Goal: Contribute content

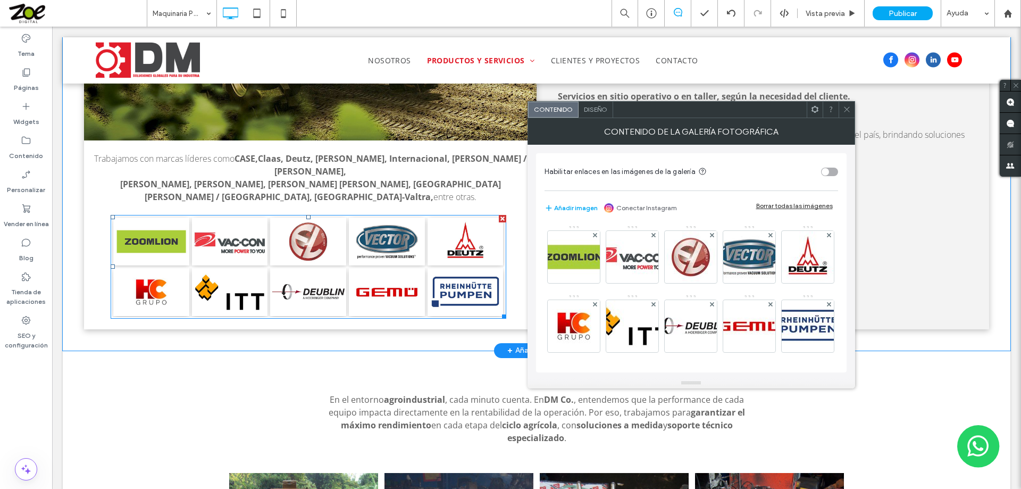
scroll to position [3191, 0]
click at [795, 204] on div "Borrar todas las imágenes" at bounding box center [794, 206] width 77 height 8
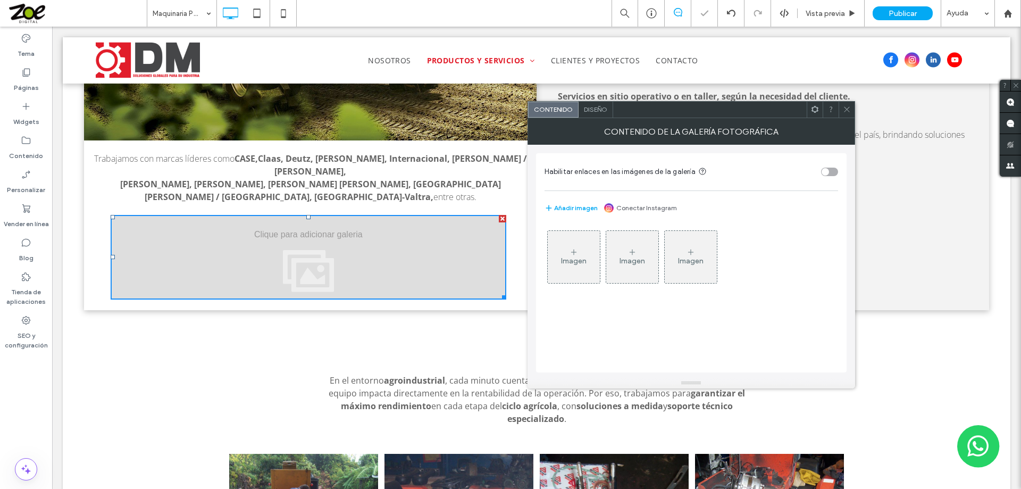
click at [579, 256] on div "Imagen" at bounding box center [574, 257] width 52 height 50
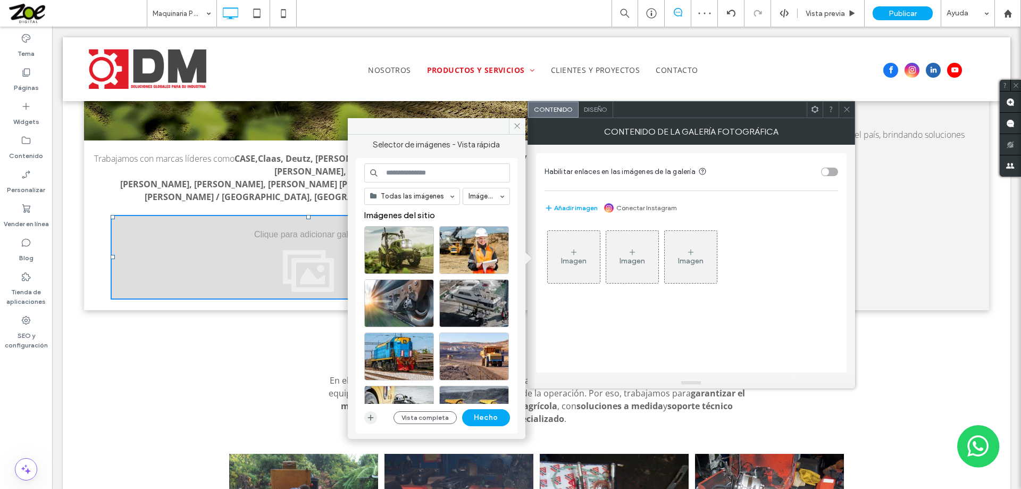
click at [369, 418] on use "button" at bounding box center [371, 417] width 6 height 6
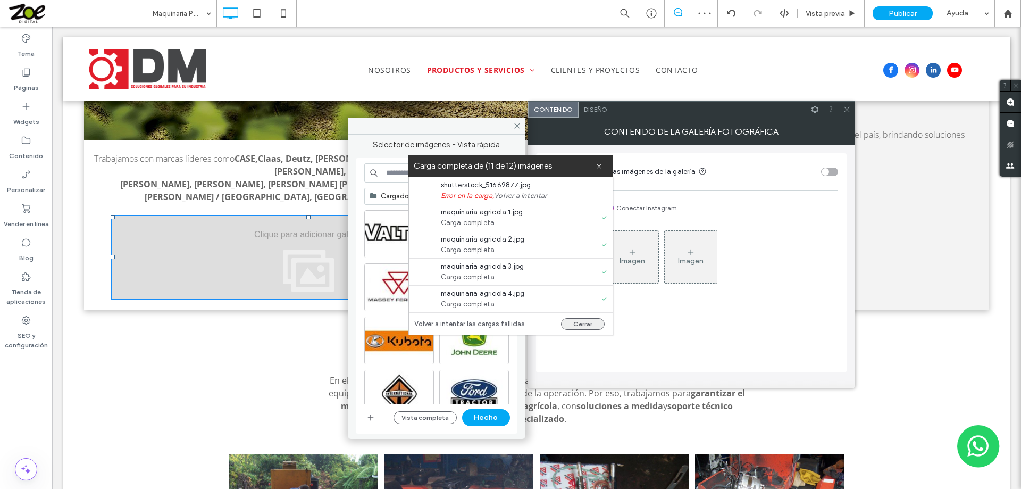
click at [582, 322] on button "Cerrar" at bounding box center [583, 324] width 44 height 12
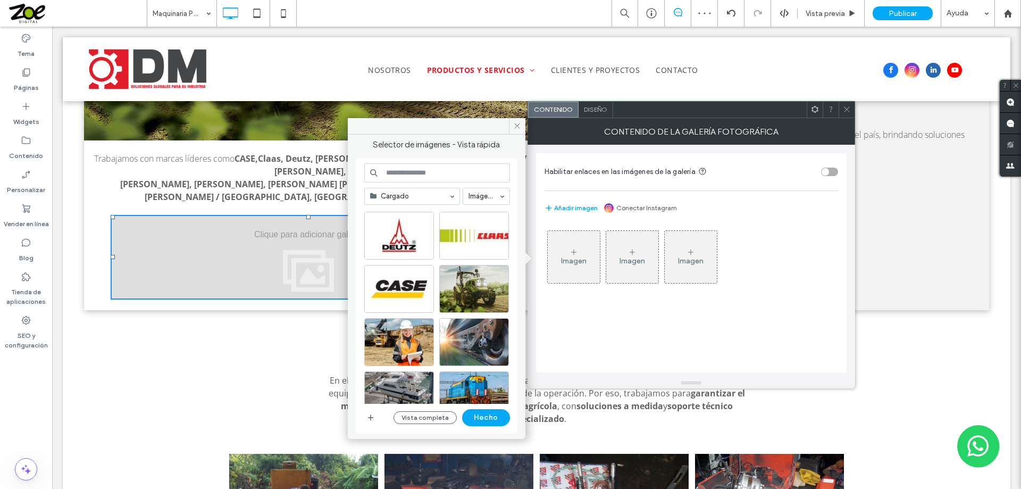
scroll to position [213, 0]
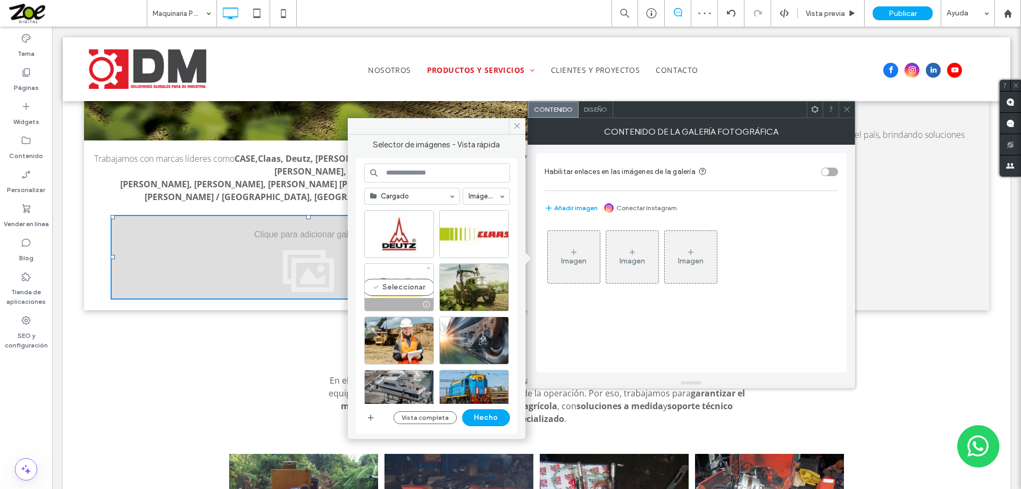
click at [395, 280] on div "Seleccionar" at bounding box center [399, 287] width 70 height 48
click at [484, 230] on div "Seleccionar" at bounding box center [474, 234] width 70 height 48
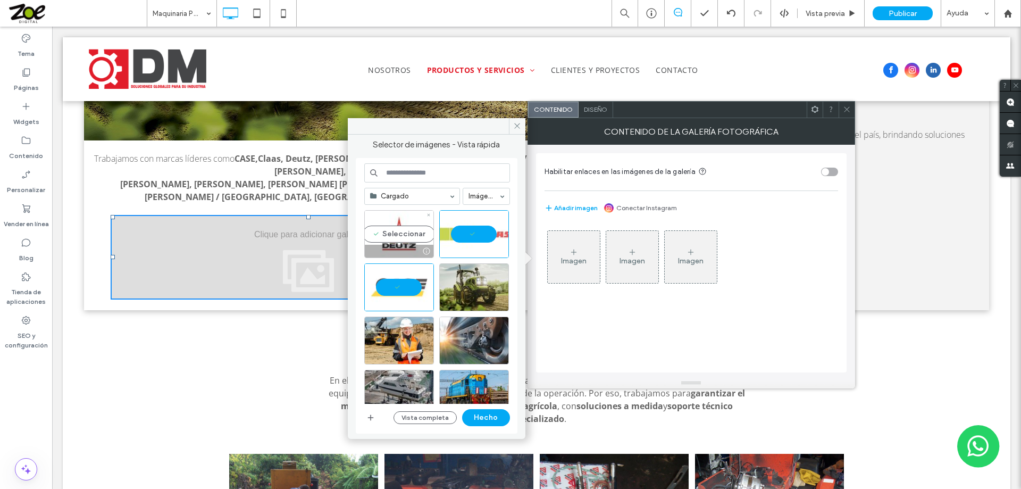
click at [386, 229] on div "Seleccionar" at bounding box center [399, 234] width 70 height 48
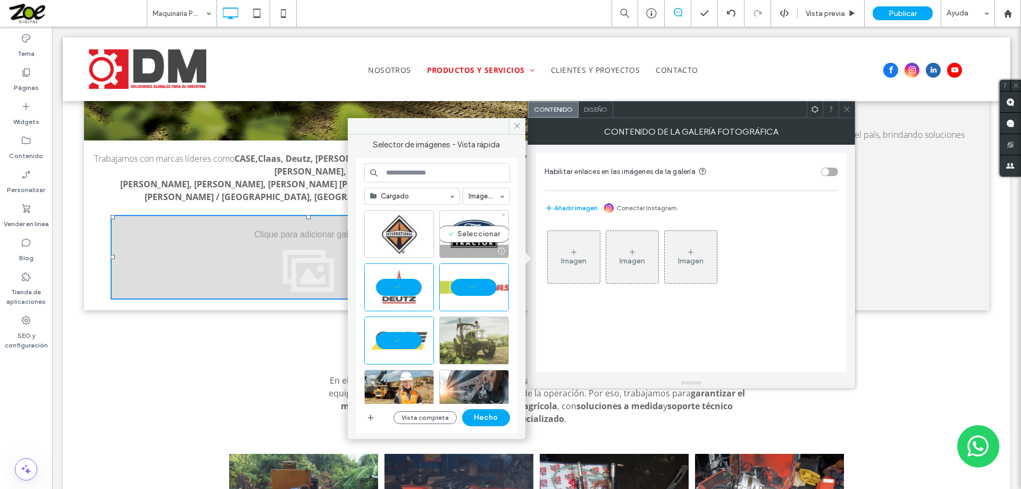
drag, startPoint x: 472, startPoint y: 239, endPoint x: 397, endPoint y: 224, distance: 76.5
click at [471, 239] on div "Seleccionar" at bounding box center [474, 234] width 70 height 48
click at [386, 224] on div "Seleccionar" at bounding box center [399, 234] width 70 height 48
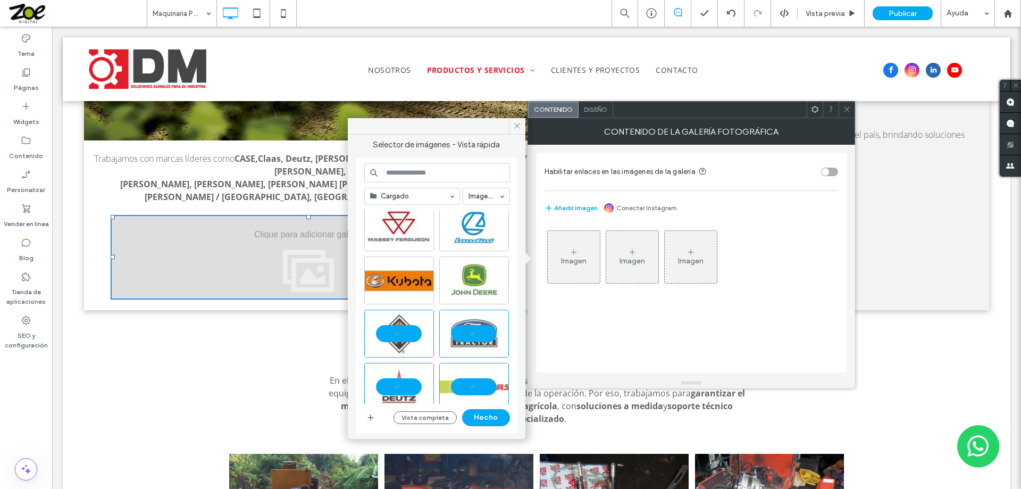
scroll to position [53, 0]
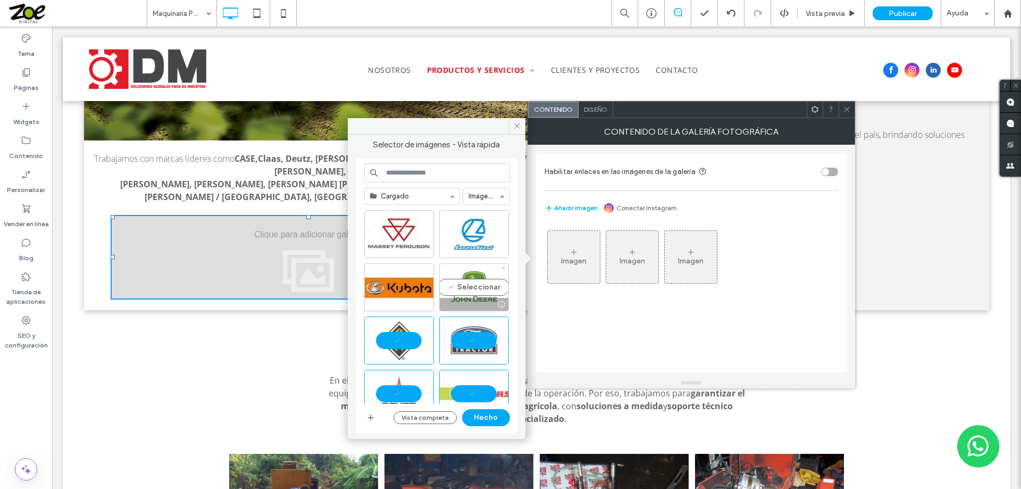
click at [465, 281] on div "Seleccionar" at bounding box center [474, 287] width 70 height 48
click at [390, 278] on div "Seleccionar" at bounding box center [399, 287] width 70 height 48
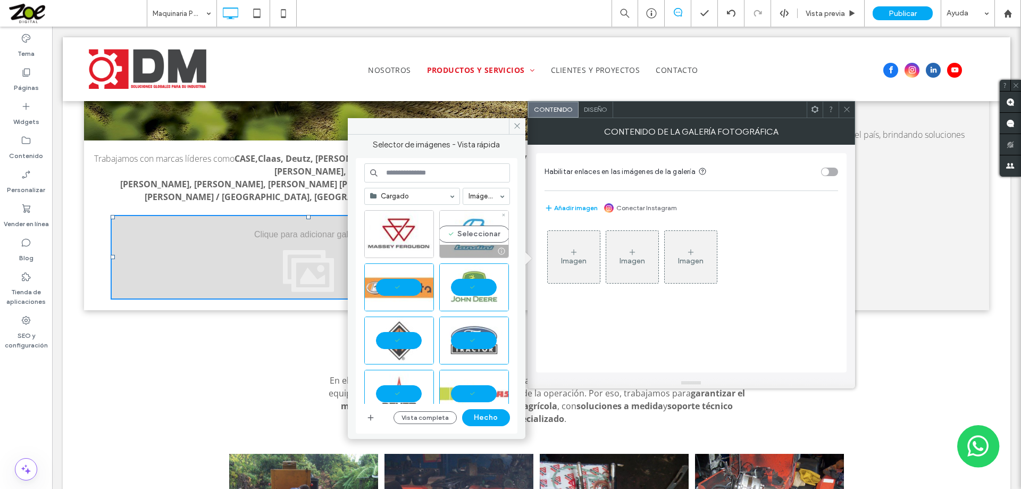
drag, startPoint x: 470, startPoint y: 231, endPoint x: 411, endPoint y: 228, distance: 59.7
click at [470, 231] on div "Seleccionar" at bounding box center [474, 234] width 70 height 48
click at [388, 229] on div "Seleccionar" at bounding box center [399, 234] width 70 height 48
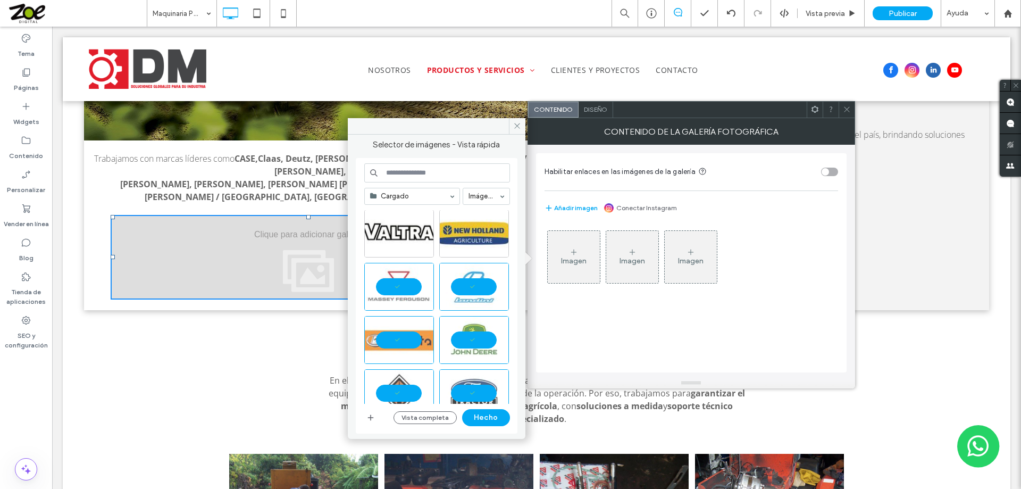
scroll to position [0, 0]
click at [467, 237] on div "Seleccionar" at bounding box center [474, 234] width 70 height 48
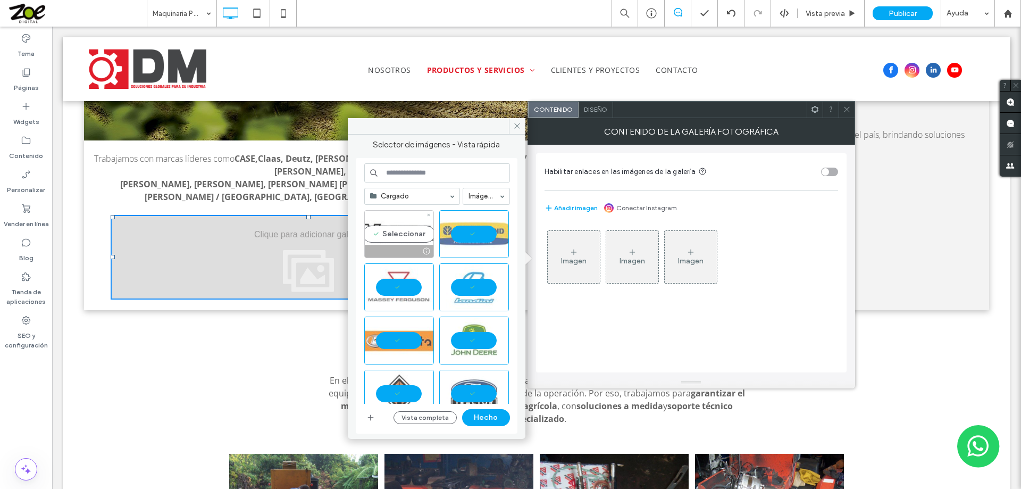
click at [402, 228] on div "Seleccionar" at bounding box center [399, 234] width 70 height 48
drag, startPoint x: 489, startPoint y: 413, endPoint x: 444, endPoint y: 383, distance: 54.9
click at [489, 413] on button "Hecho" at bounding box center [486, 417] width 48 height 17
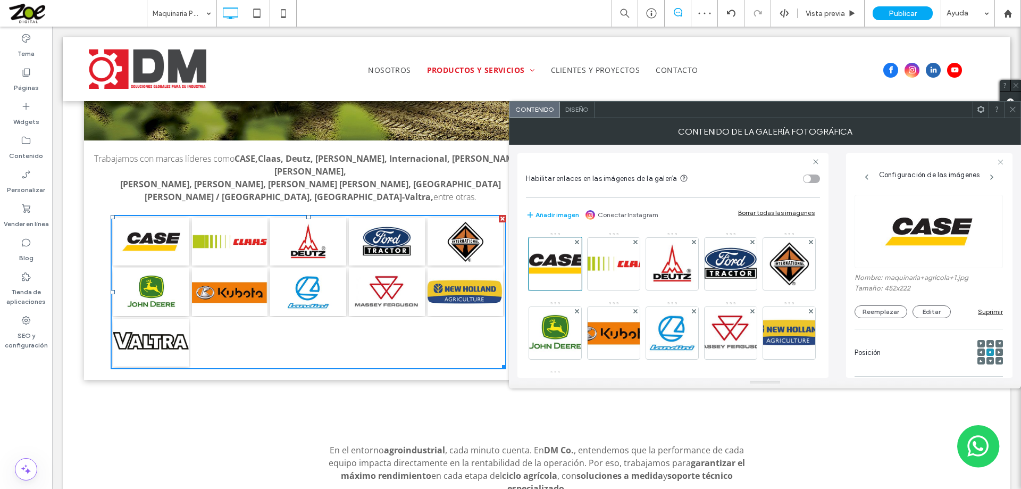
scroll to position [3209, 0]
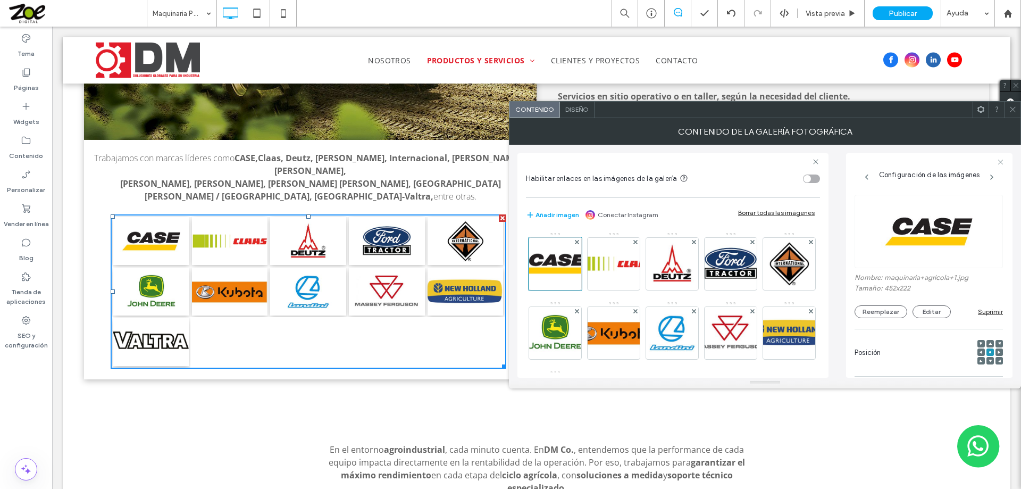
click at [580, 110] on span "Diseño" at bounding box center [576, 109] width 23 height 8
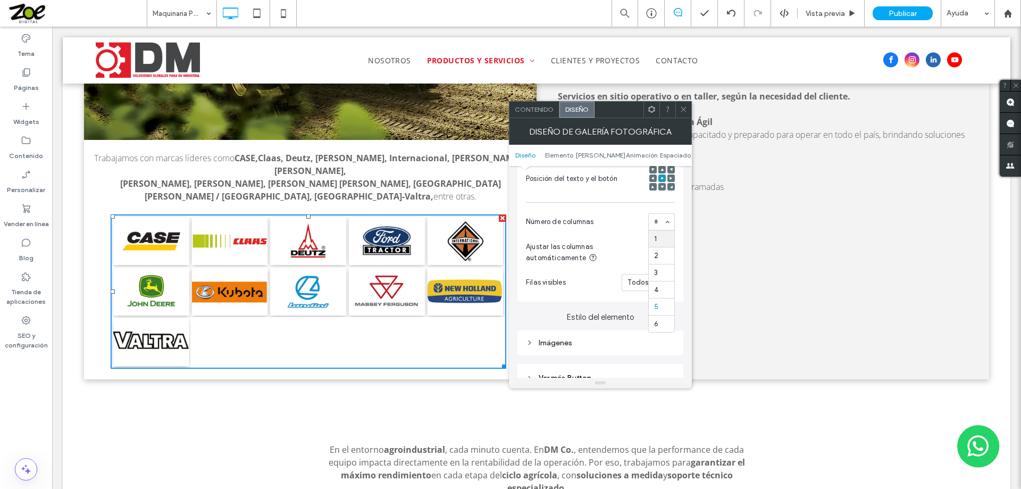
scroll to position [266, 0]
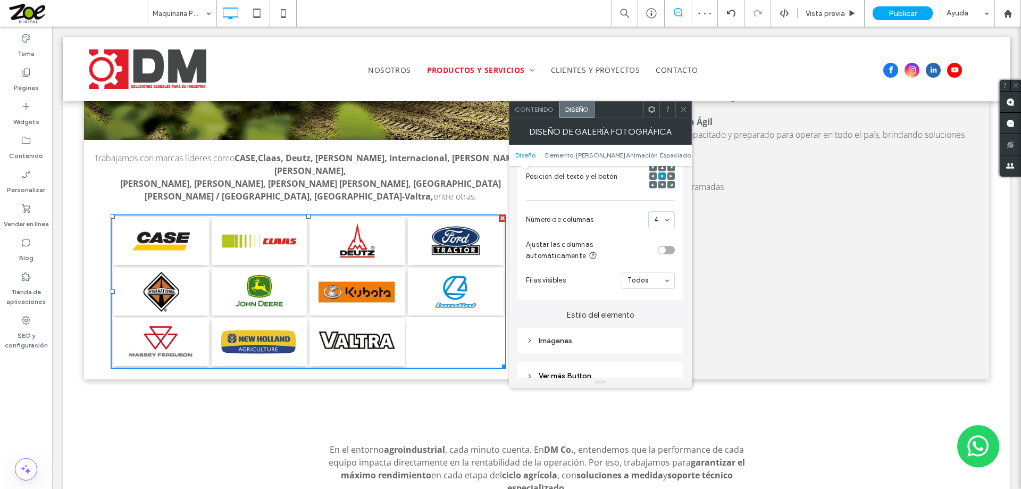
click at [683, 109] on use at bounding box center [683, 109] width 5 height 5
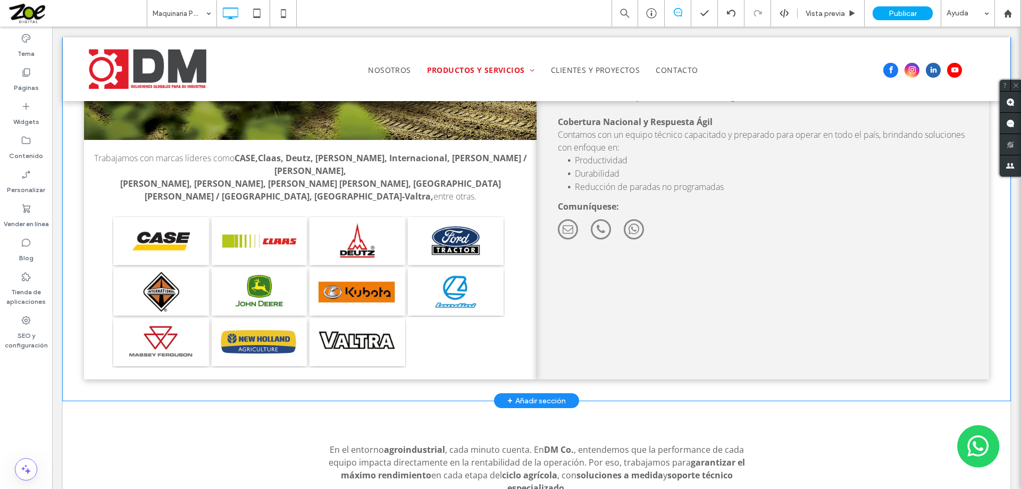
scroll to position [3156, 0]
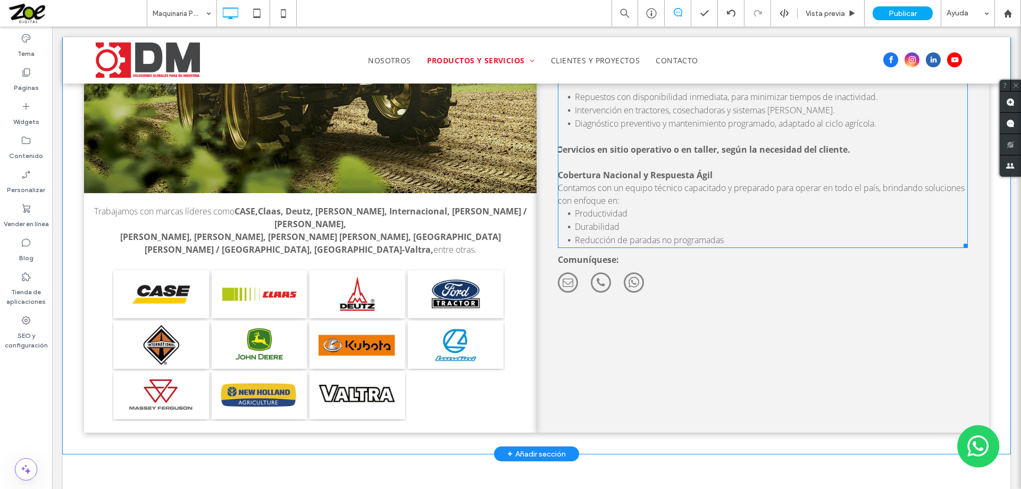
click at [713, 169] on p "Cobertura Nacional y Respuesta Ágil" at bounding box center [763, 175] width 410 height 13
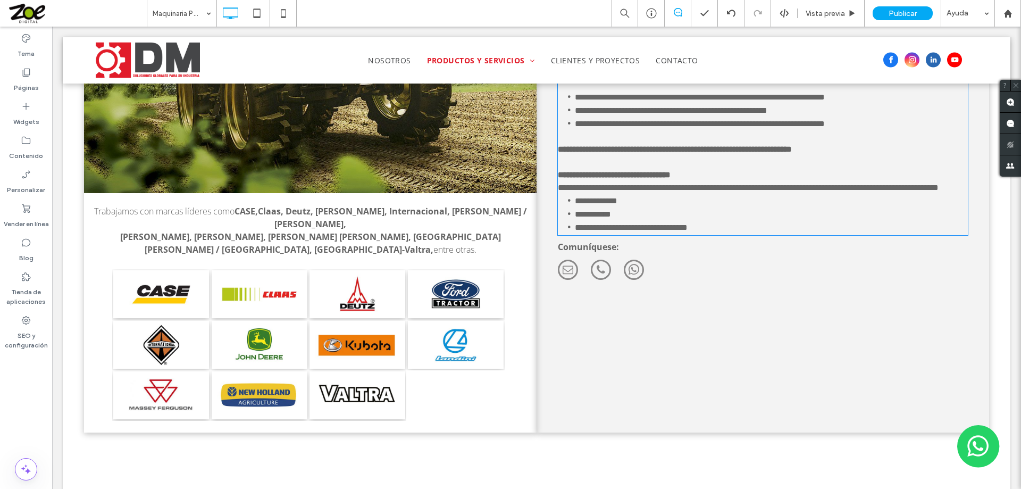
type input "*********"
type input "**"
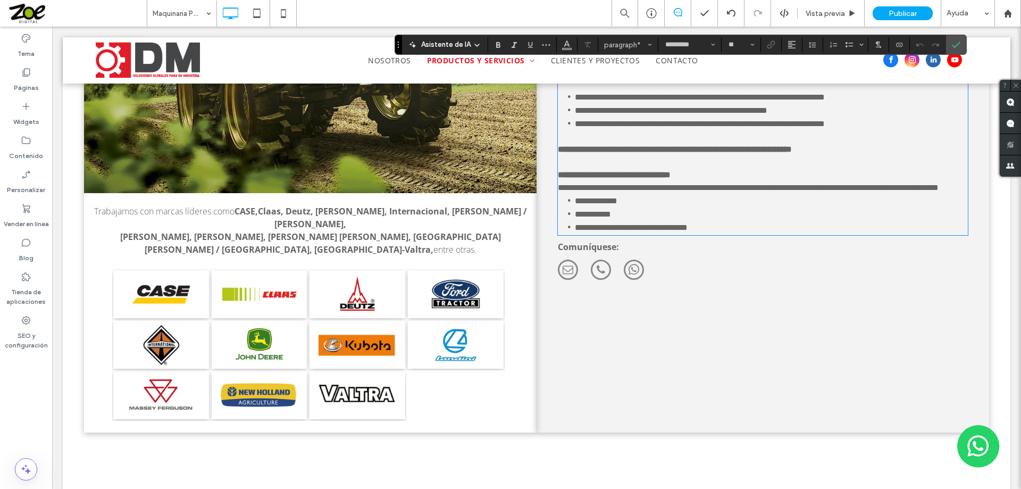
click at [713, 169] on p "**********" at bounding box center [763, 175] width 410 height 13
click at [961, 45] on icon "Confirmar" at bounding box center [956, 44] width 9 height 9
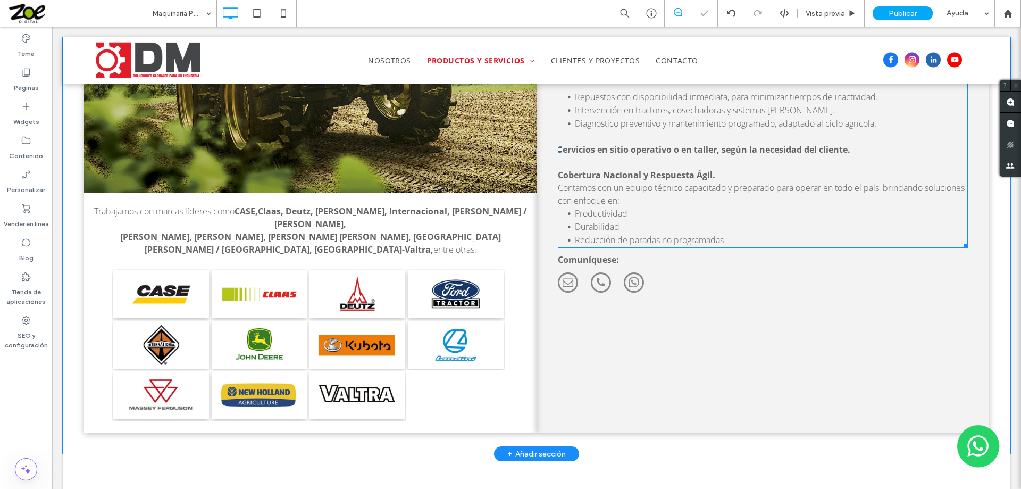
click at [719, 169] on p "Cobertura Nacional y Respuesta Ágil." at bounding box center [763, 175] width 410 height 13
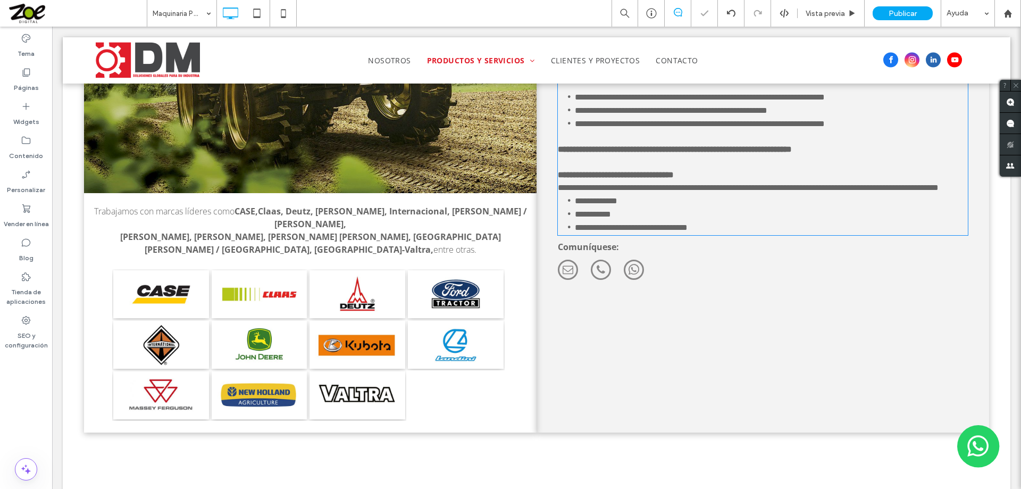
type input "*********"
type input "**"
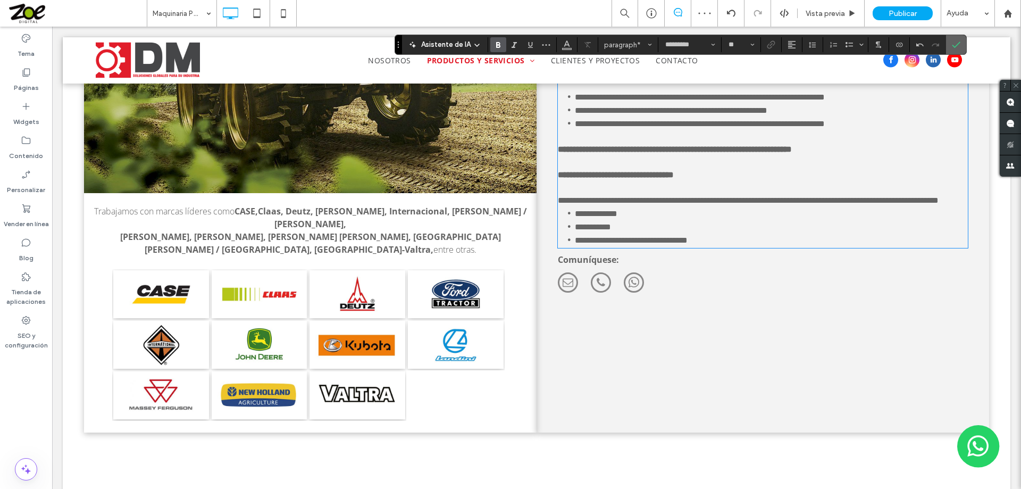
click at [961, 43] on icon "Confirmar" at bounding box center [956, 44] width 9 height 9
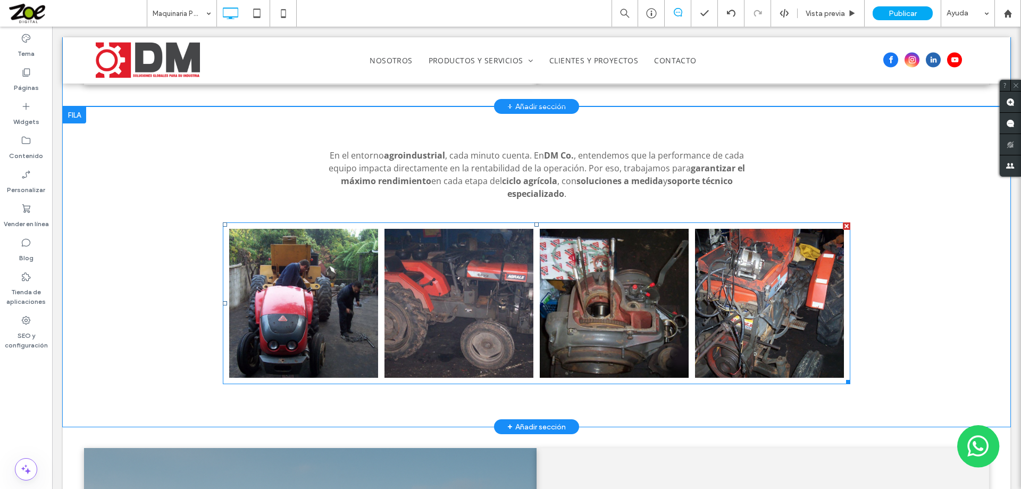
scroll to position [3528, 0]
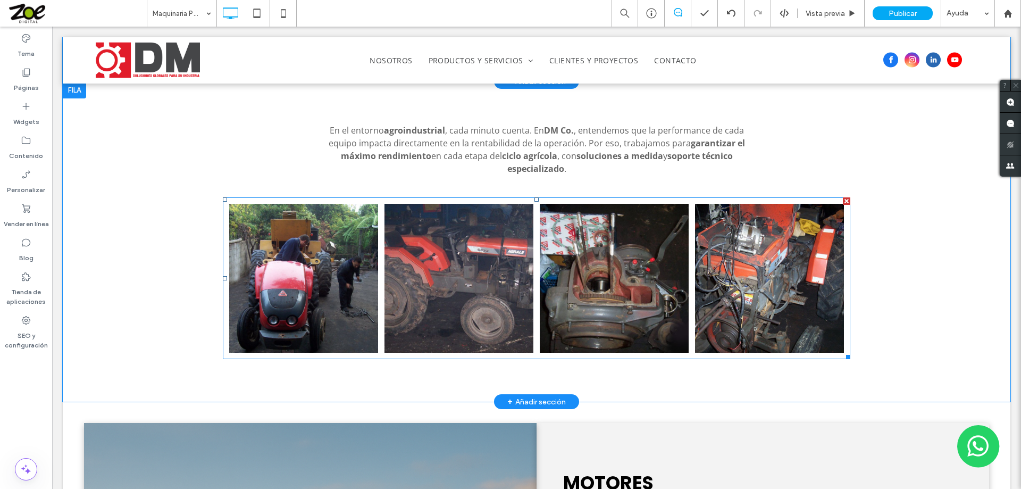
click at [607, 215] on link at bounding box center [614, 278] width 149 height 149
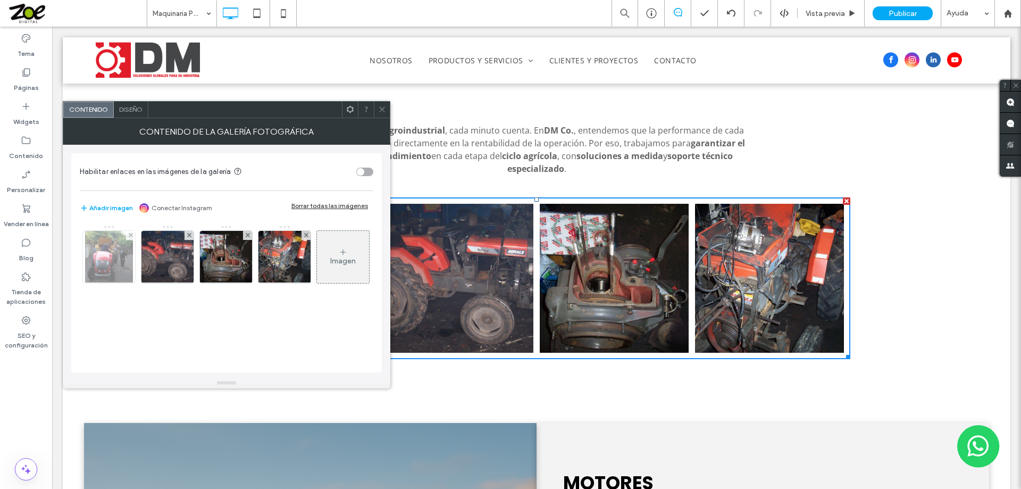
click at [115, 252] on img at bounding box center [109, 257] width 48 height 52
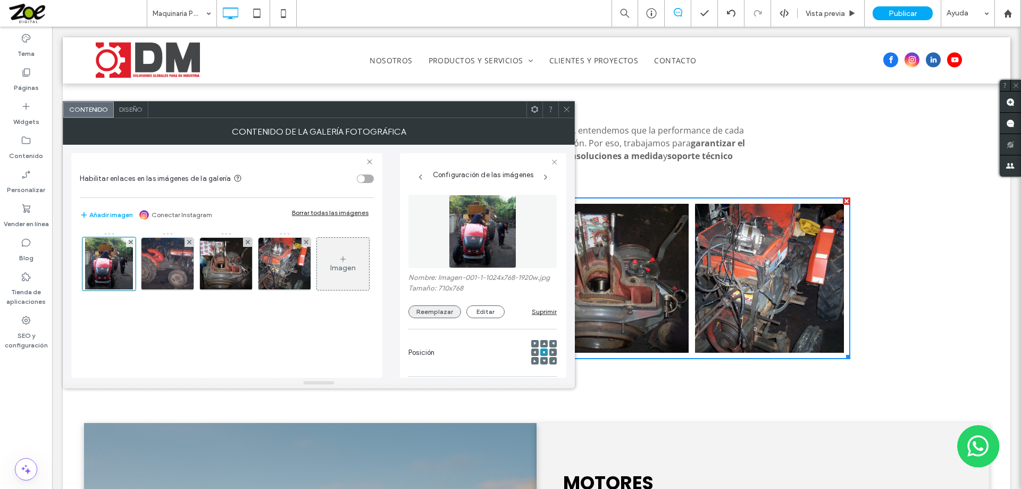
click at [438, 317] on button "Reemplazar" at bounding box center [434, 311] width 53 height 13
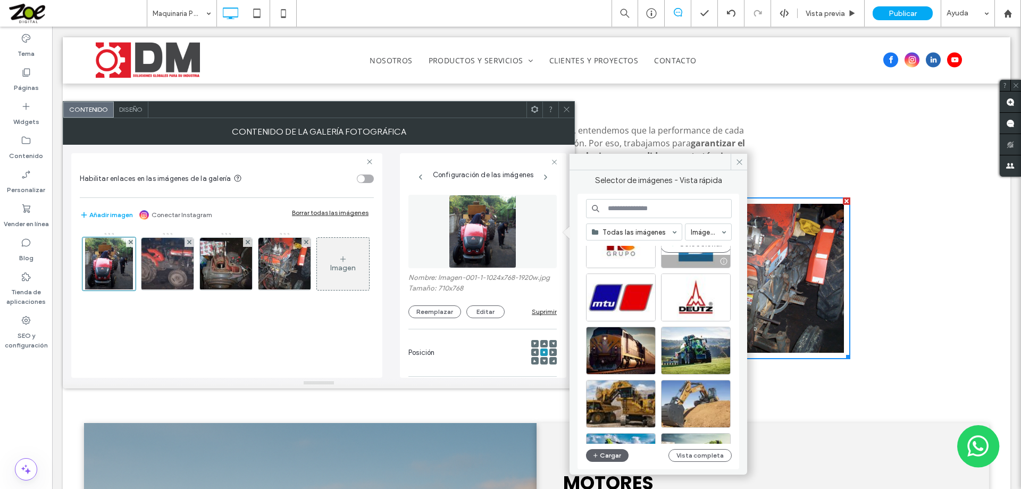
scroll to position [1212, 0]
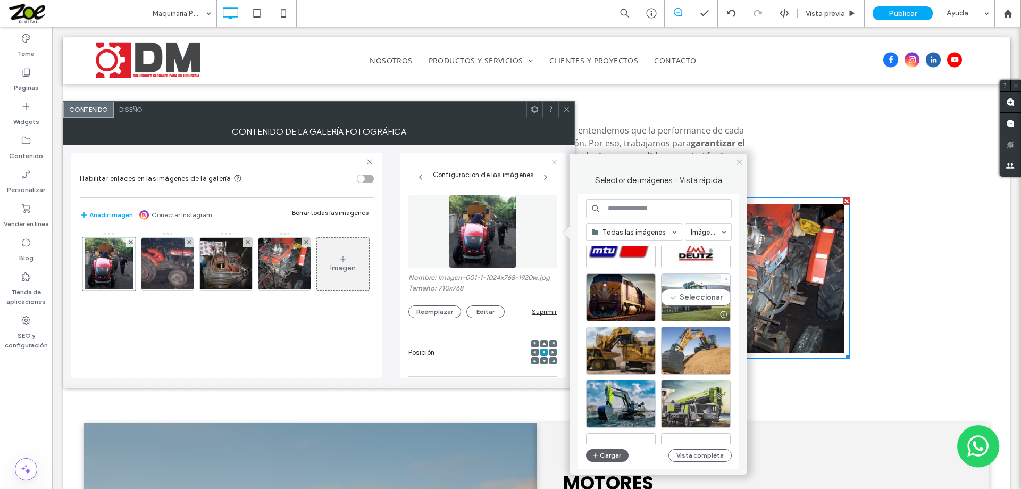
click at [692, 293] on div "Seleccionar" at bounding box center [696, 297] width 70 height 48
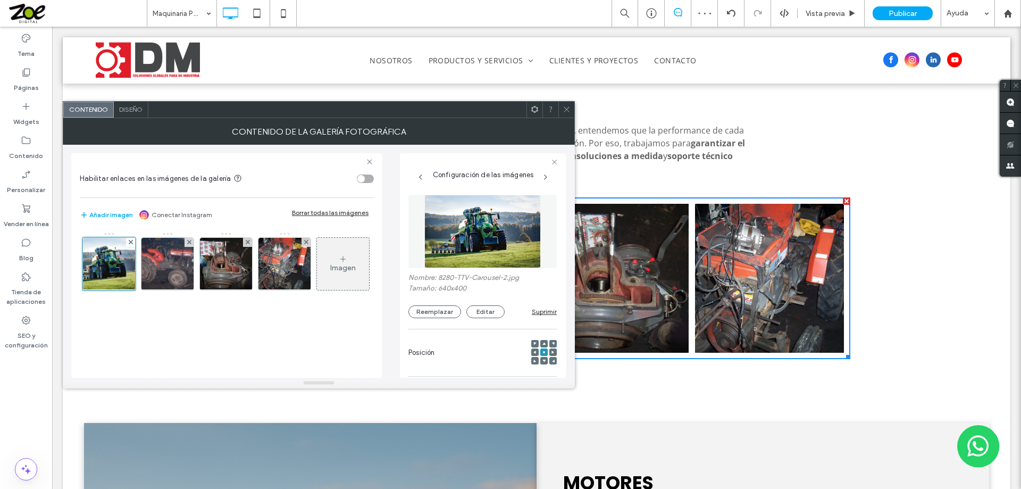
click at [568, 109] on icon at bounding box center [567, 109] width 8 height 8
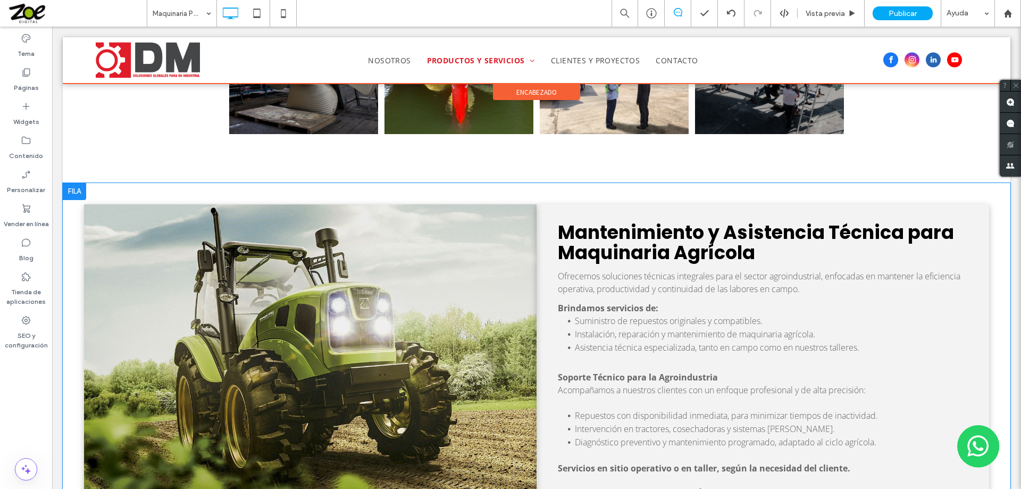
scroll to position [2837, 0]
click at [511, 62] on div at bounding box center [537, 60] width 948 height 46
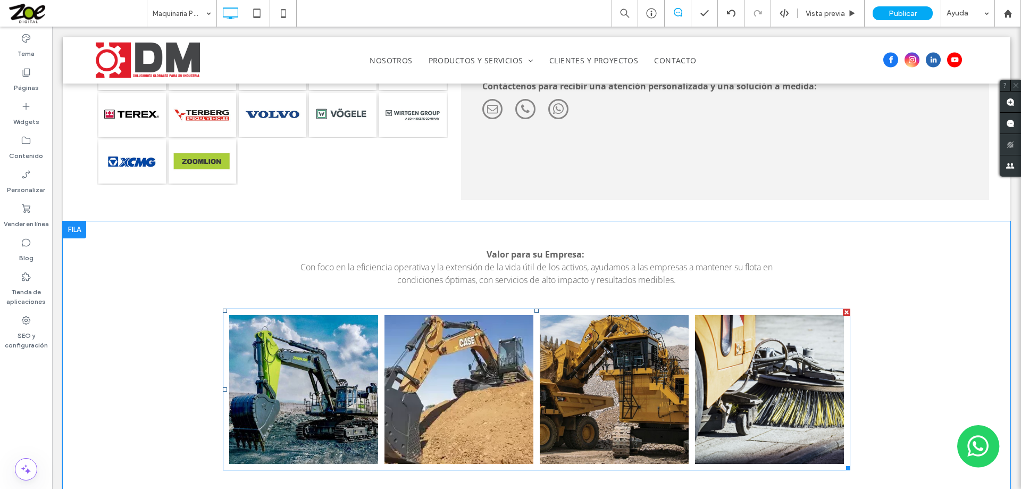
scroll to position [851, 0]
